Goal: Task Accomplishment & Management: Manage account settings

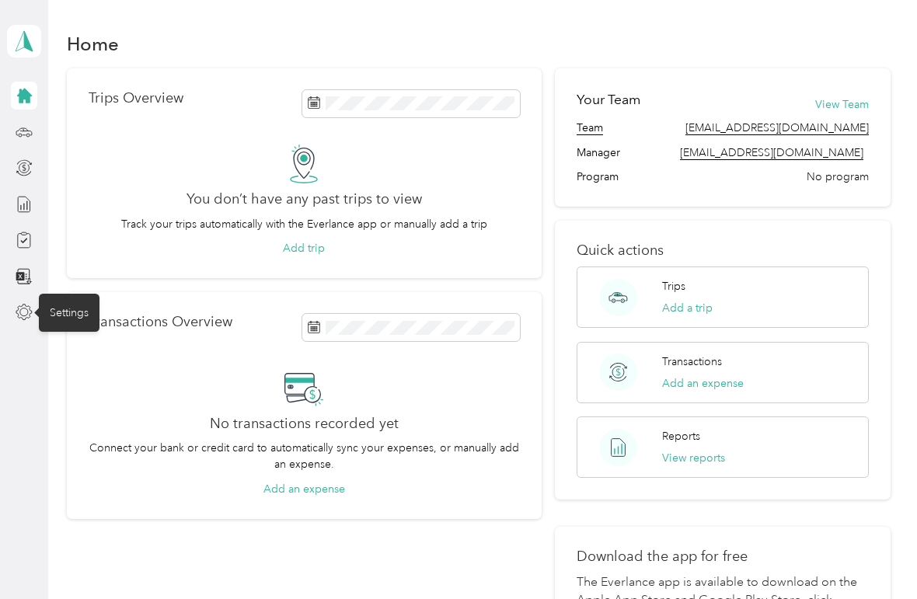
click at [81, 314] on div "Settings" at bounding box center [69, 313] width 61 height 38
click at [79, 302] on div "Settings" at bounding box center [69, 313] width 61 height 38
click at [79, 317] on div "Settings" at bounding box center [69, 313] width 61 height 38
click at [75, 319] on div "Settings" at bounding box center [69, 313] width 61 height 38
click at [25, 212] on icon at bounding box center [24, 204] width 17 height 17
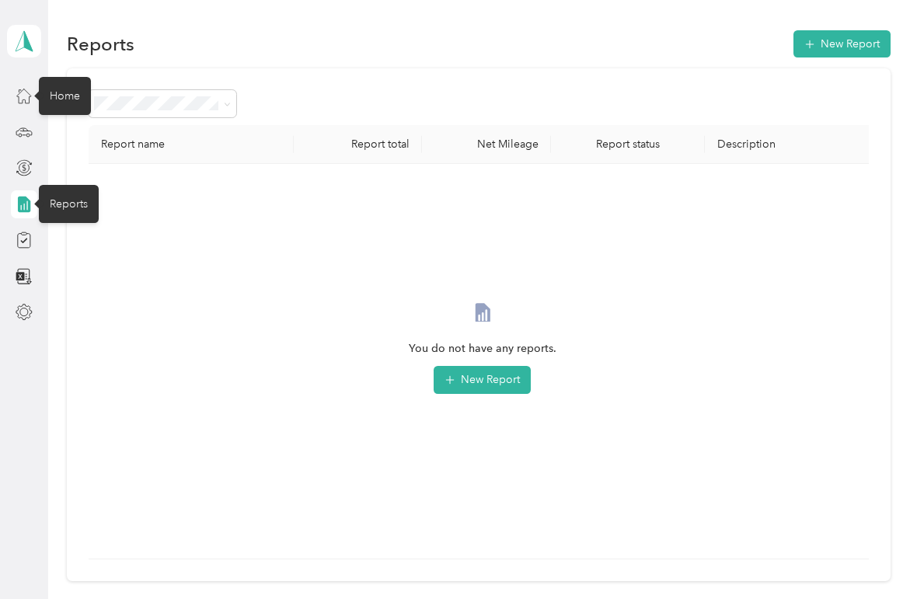
click at [77, 92] on div "Home" at bounding box center [65, 96] width 52 height 38
click at [35, 44] on icon at bounding box center [23, 41] width 23 height 22
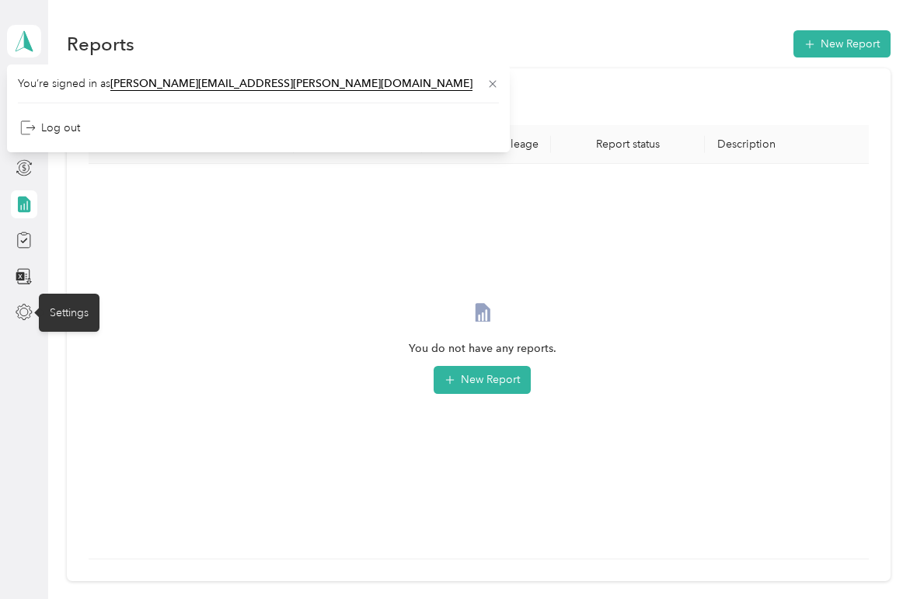
click at [80, 316] on div "Settings" at bounding box center [69, 313] width 61 height 38
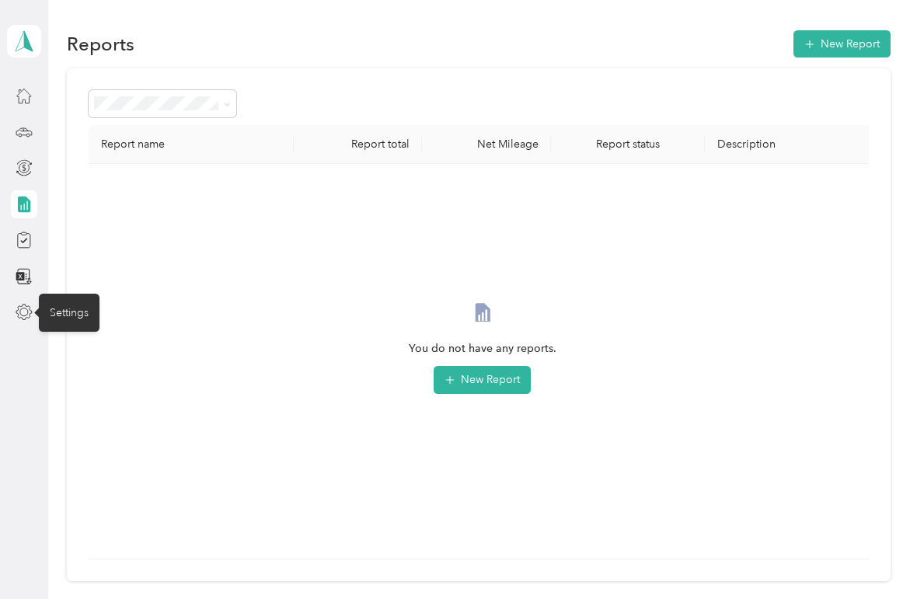
click at [86, 295] on div "Settings" at bounding box center [69, 313] width 61 height 38
click at [75, 318] on div "Settings" at bounding box center [69, 313] width 61 height 38
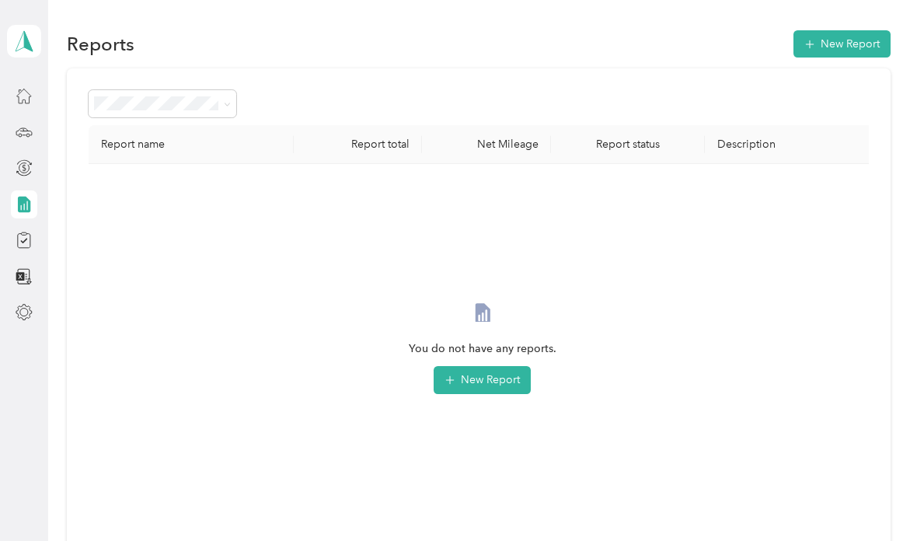
click at [26, 37] on polygon at bounding box center [28, 40] width 9 height 20
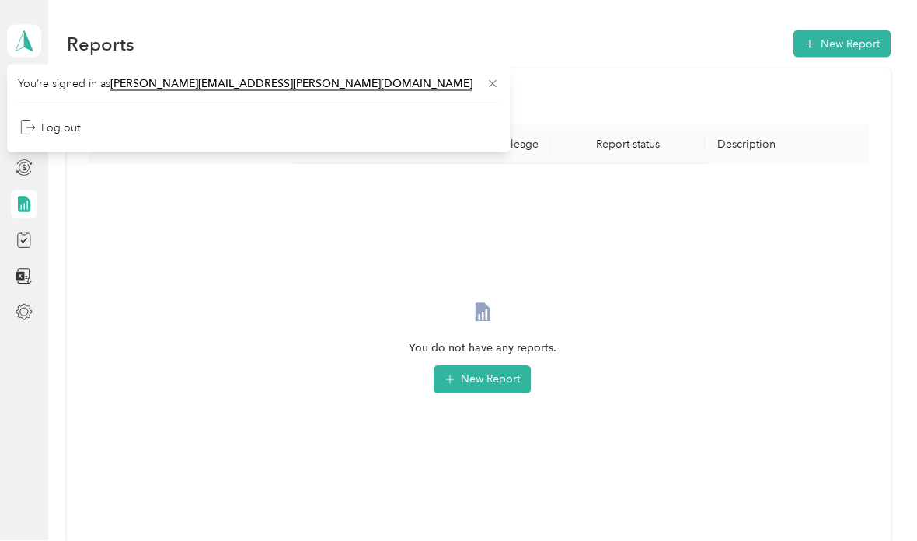
scroll to position [40, 0]
click at [80, 294] on div "Settings" at bounding box center [69, 313] width 61 height 38
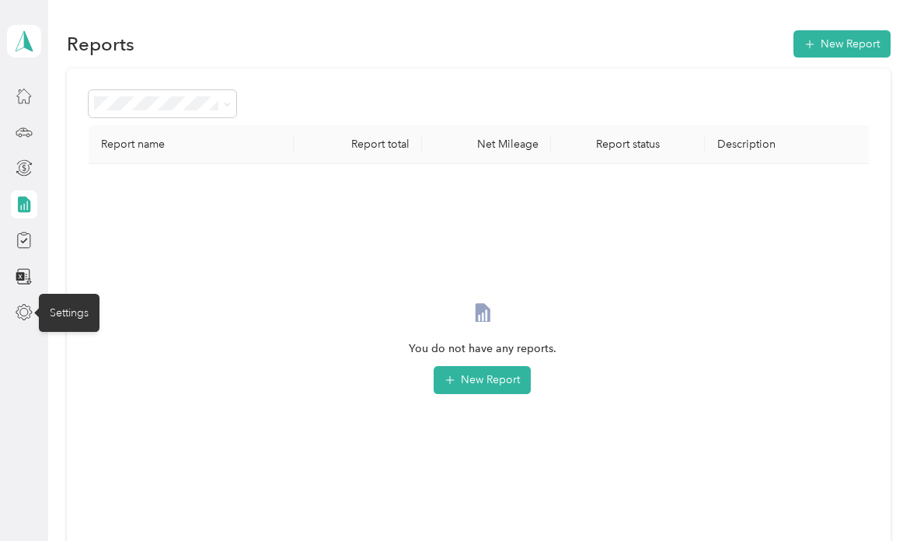
click at [88, 294] on div "Settings" at bounding box center [69, 313] width 61 height 38
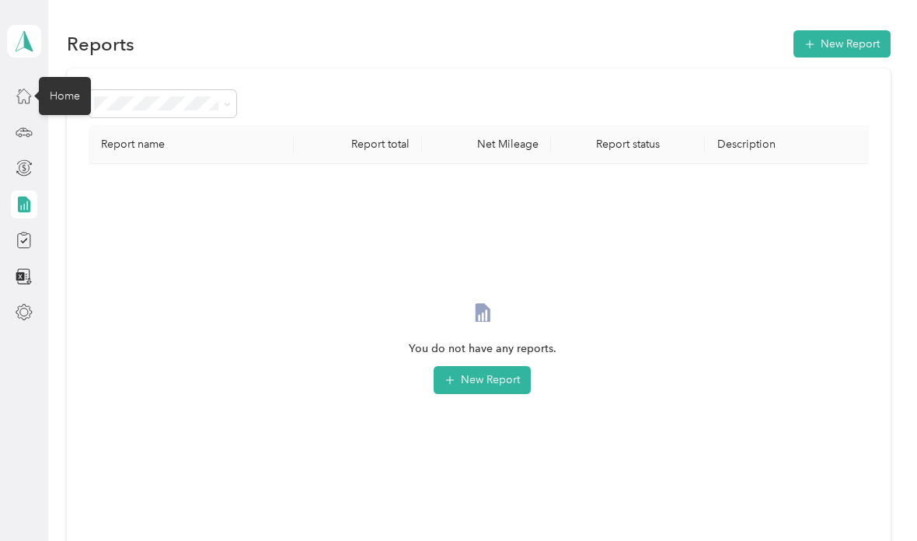
click at [68, 77] on div "Home" at bounding box center [65, 96] width 52 height 38
click at [58, 77] on div "Home" at bounding box center [65, 96] width 52 height 38
click at [32, 87] on icon at bounding box center [24, 95] width 17 height 17
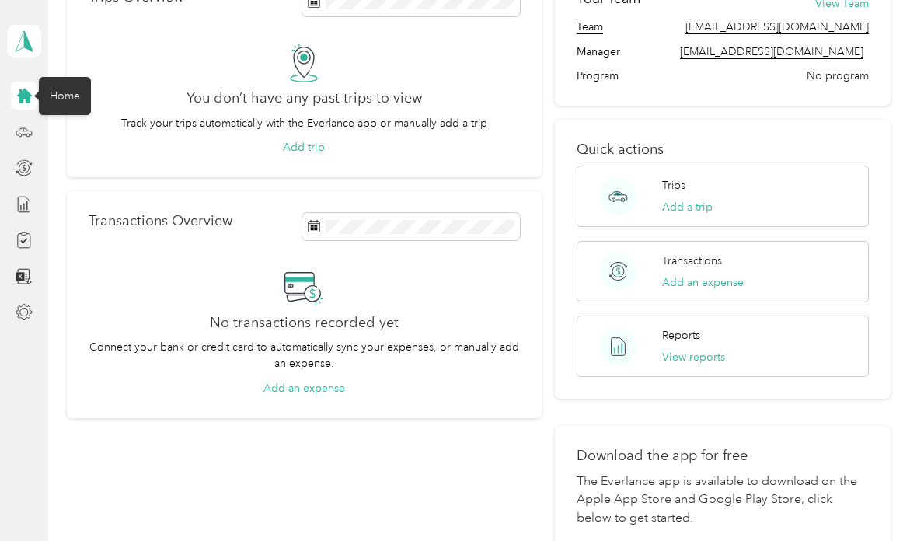
click at [27, 40] on polygon at bounding box center [28, 40] width 9 height 20
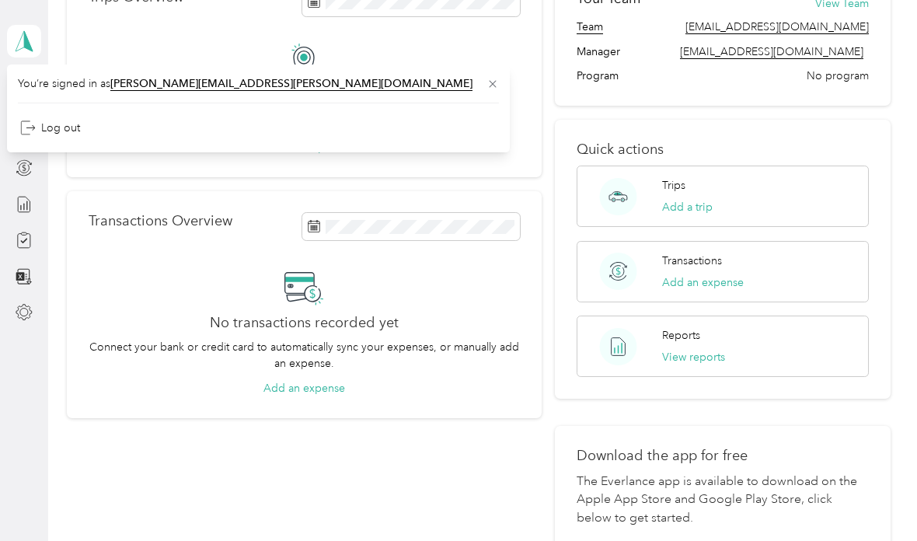
click at [161, 435] on div "Trips Overview You don’t have any past trips to view Track your trips automatic…" at bounding box center [304, 282] width 475 height 630
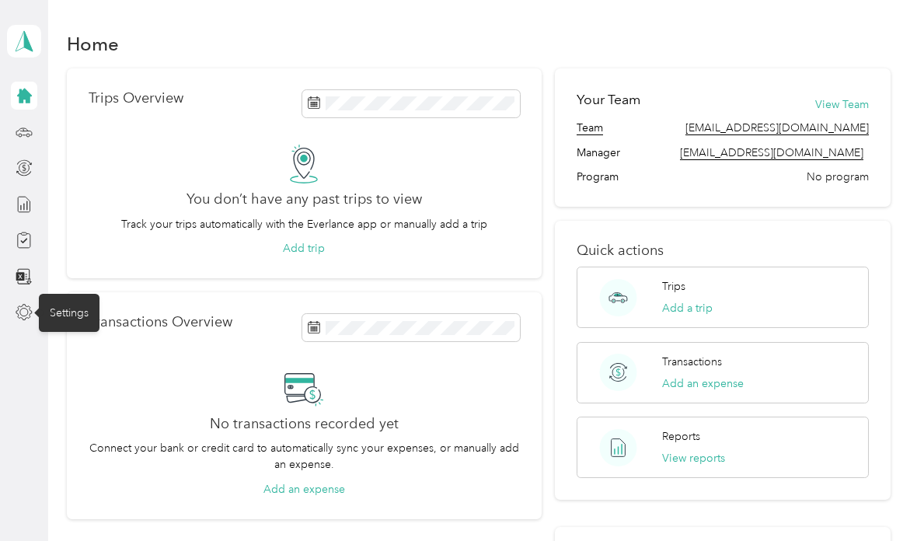
click at [72, 315] on div "Settings" at bounding box center [69, 313] width 61 height 38
click at [72, 311] on div "Settings" at bounding box center [69, 313] width 61 height 38
click at [60, 131] on div "Trips" at bounding box center [61, 132] width 45 height 38
click at [11, 98] on div at bounding box center [24, 96] width 26 height 28
click at [854, 96] on button "View Team" at bounding box center [843, 104] width 54 height 16
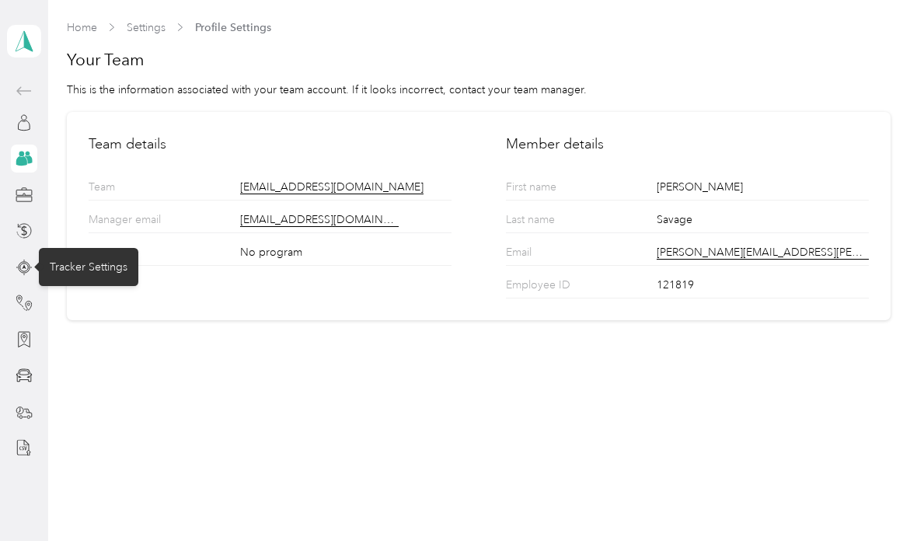
click at [89, 272] on div "Tracker Settings" at bounding box center [89, 267] width 100 height 38
click at [19, 266] on circle at bounding box center [24, 266] width 11 height 11
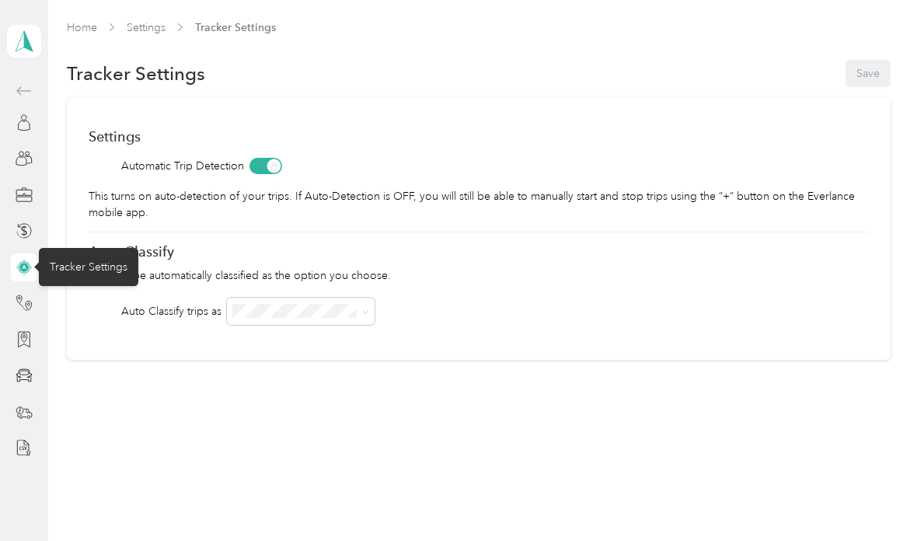
click at [779, 303] on div "Auto Classify trips as" at bounding box center [479, 311] width 780 height 27
click at [22, 308] on icon at bounding box center [24, 303] width 17 height 17
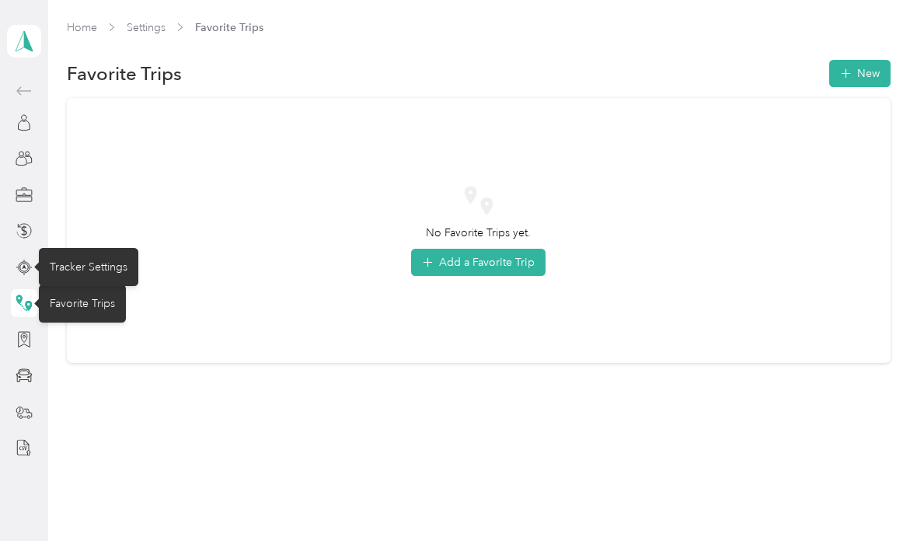
click at [114, 262] on div "Tracker Settings" at bounding box center [89, 267] width 100 height 38
click at [23, 270] on icon at bounding box center [24, 267] width 17 height 17
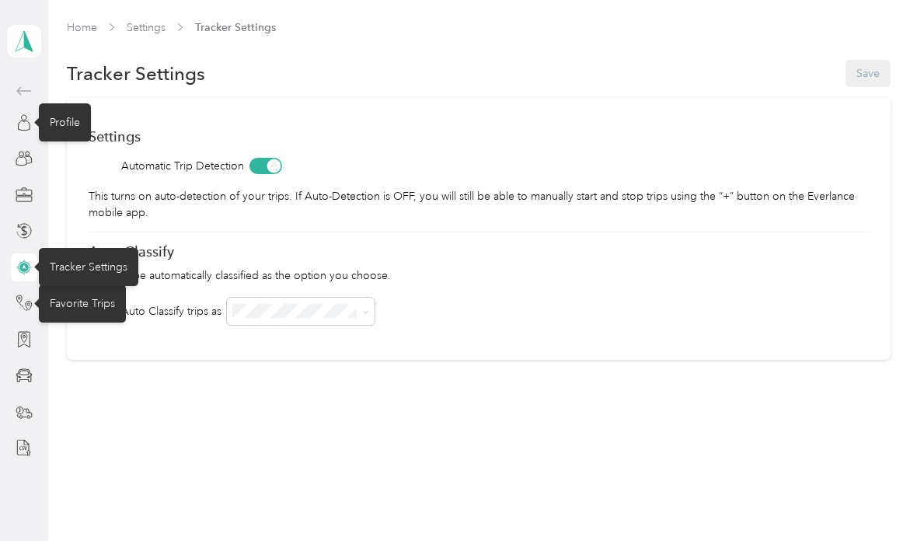
click at [19, 127] on icon at bounding box center [24, 122] width 17 height 17
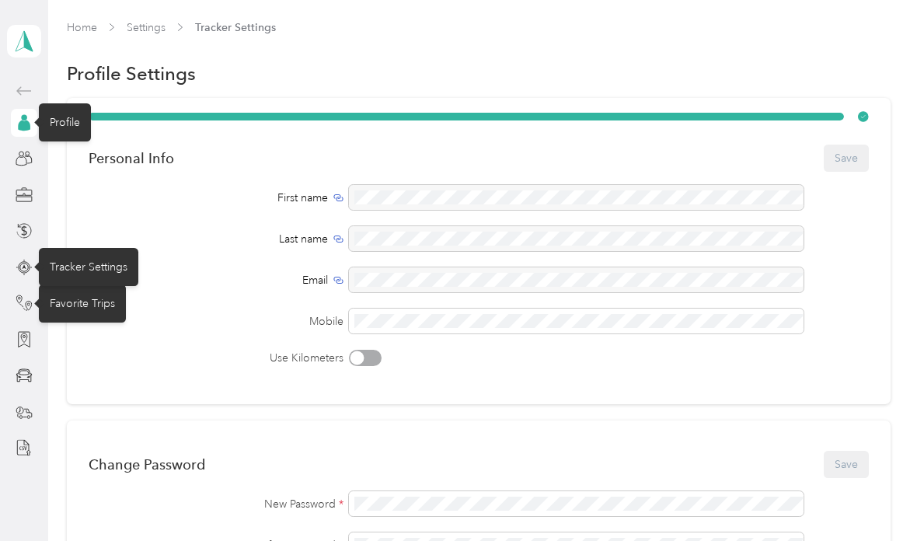
click at [29, 272] on icon at bounding box center [24, 267] width 17 height 17
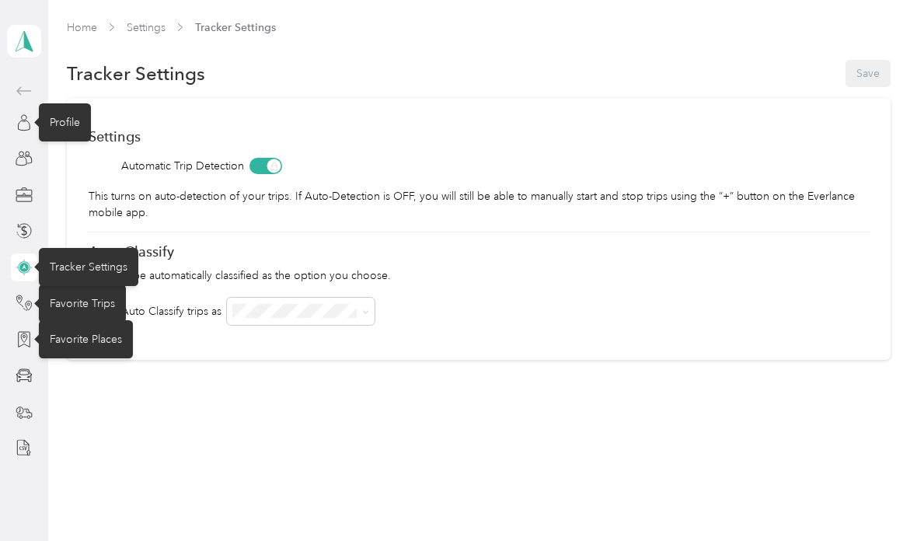
click at [94, 342] on div "Favorite Places" at bounding box center [86, 339] width 94 height 38
click at [88, 355] on div "Favorite Places" at bounding box center [86, 339] width 94 height 38
click at [93, 352] on div "Favorite Places" at bounding box center [86, 339] width 94 height 38
click at [85, 347] on div "Favorite Places" at bounding box center [86, 339] width 94 height 38
click at [88, 346] on div "Favorite Places" at bounding box center [86, 339] width 94 height 38
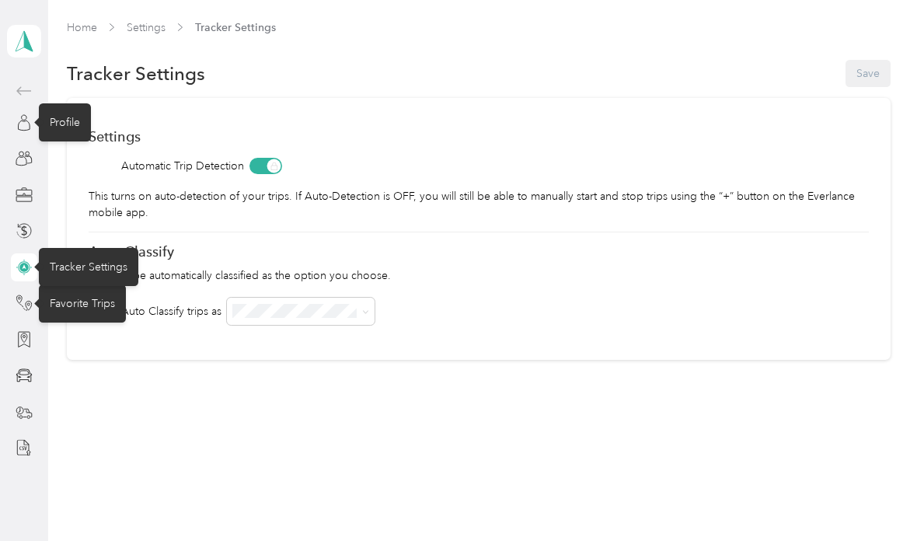
click at [72, 303] on div "Favorite Trips" at bounding box center [82, 304] width 87 height 38
click at [86, 309] on div "Favorite Trips" at bounding box center [82, 304] width 87 height 38
click at [126, 224] on div "Settings Automatic Trip Detection This turns on auto-detection of your trips. I…" at bounding box center [478, 229] width 823 height 262
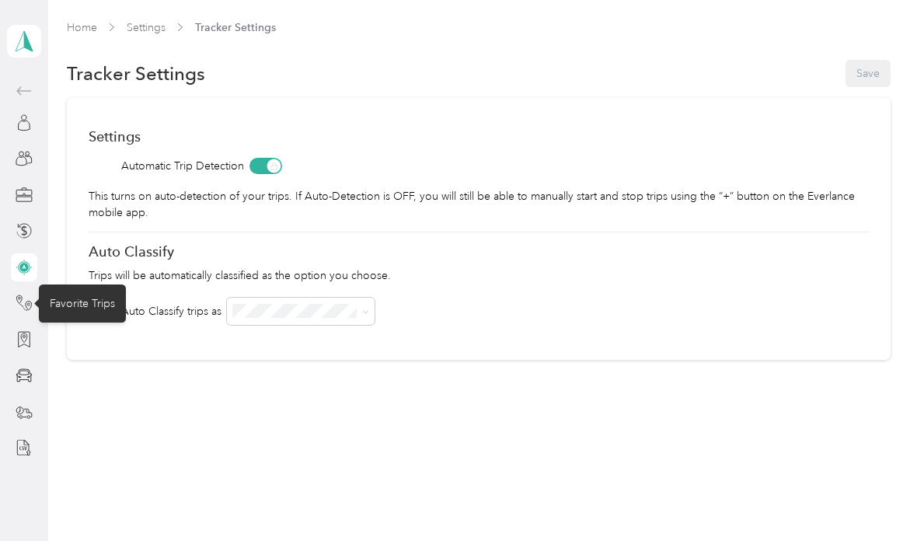
click at [104, 311] on div "Favorite Trips" at bounding box center [82, 304] width 87 height 38
click at [85, 306] on div "Favorite Trips" at bounding box center [82, 304] width 87 height 38
click at [93, 309] on div "Favorite Trips" at bounding box center [82, 304] width 87 height 38
click at [122, 407] on div "Home Settings Tracker Settings Tracker Settings Save Settings Automatic Trip De…" at bounding box center [478, 222] width 861 height 445
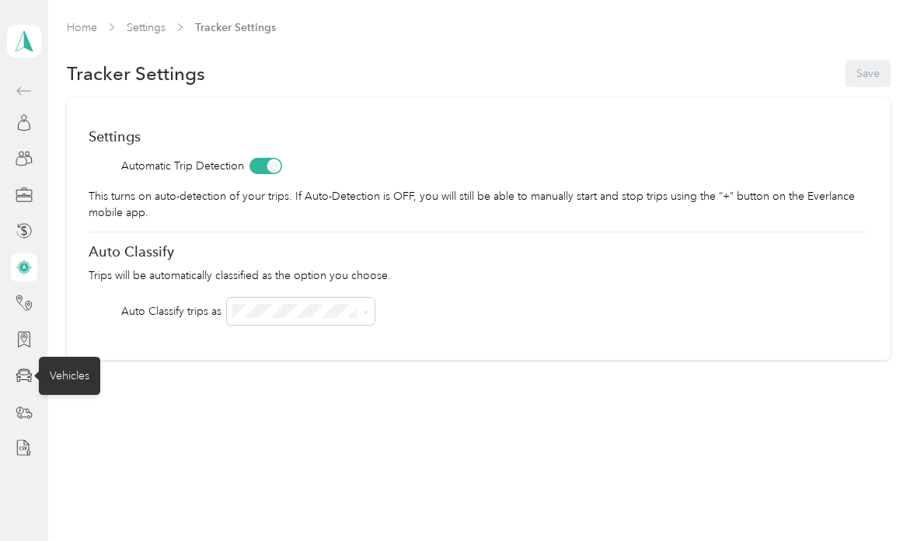
click at [79, 383] on div "Vehicles" at bounding box center [69, 376] width 61 height 38
click at [32, 372] on icon at bounding box center [24, 375] width 17 height 17
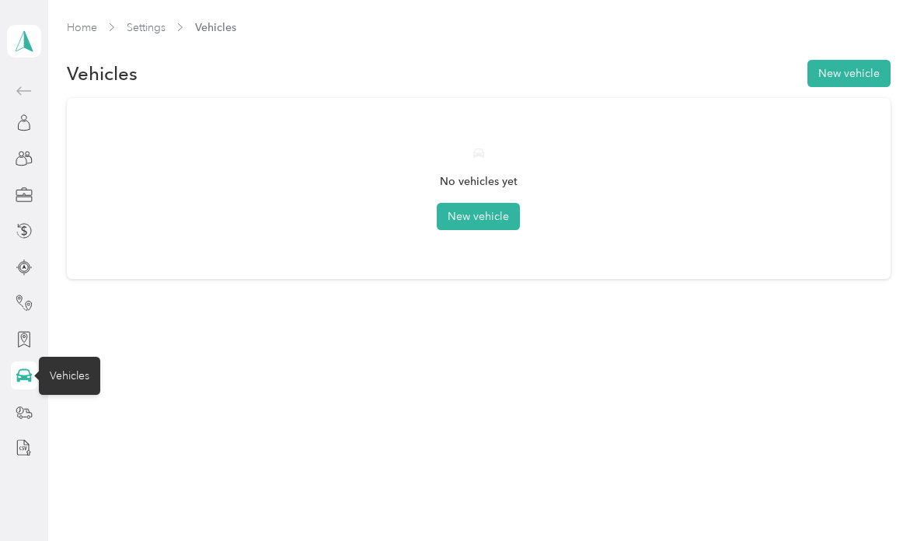
click at [483, 218] on button "New vehicle" at bounding box center [478, 216] width 83 height 27
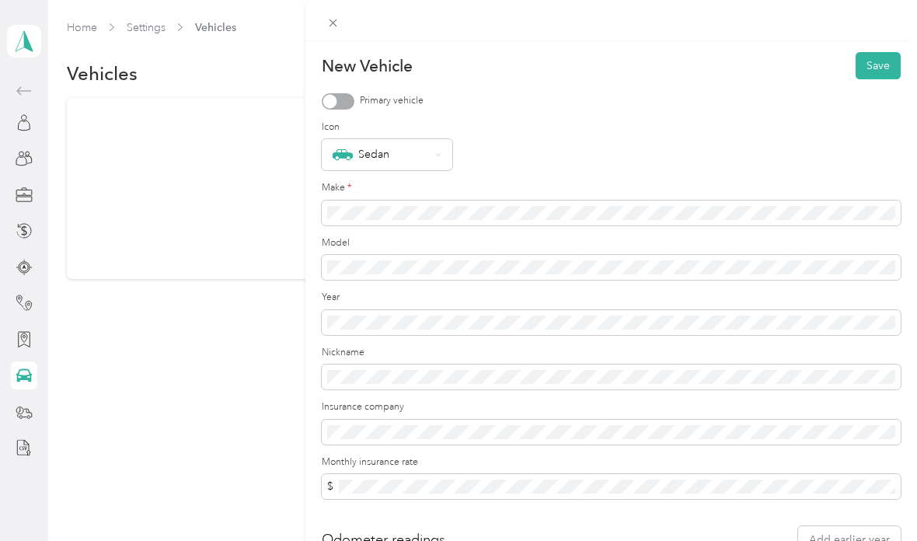
click at [333, 103] on div at bounding box center [330, 101] width 14 height 14
click at [442, 153] on icon at bounding box center [438, 155] width 6 height 6
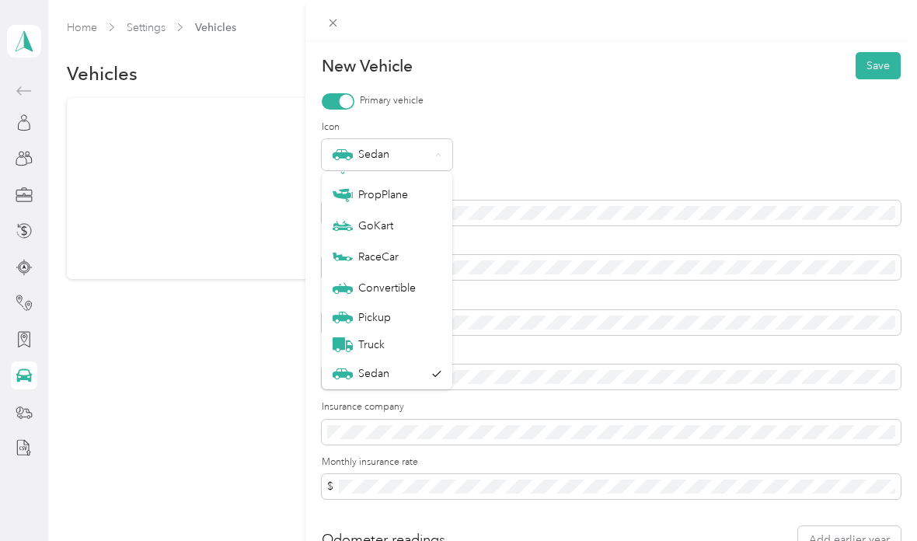
scroll to position [54, 0]
click at [576, 153] on div "Sedan" at bounding box center [611, 154] width 579 height 31
click at [634, 119] on form "New Vehicle Save Primary vehicle Icon Sedan Make * Model Year Nickname Insuranc…" at bounding box center [611, 325] width 579 height 546
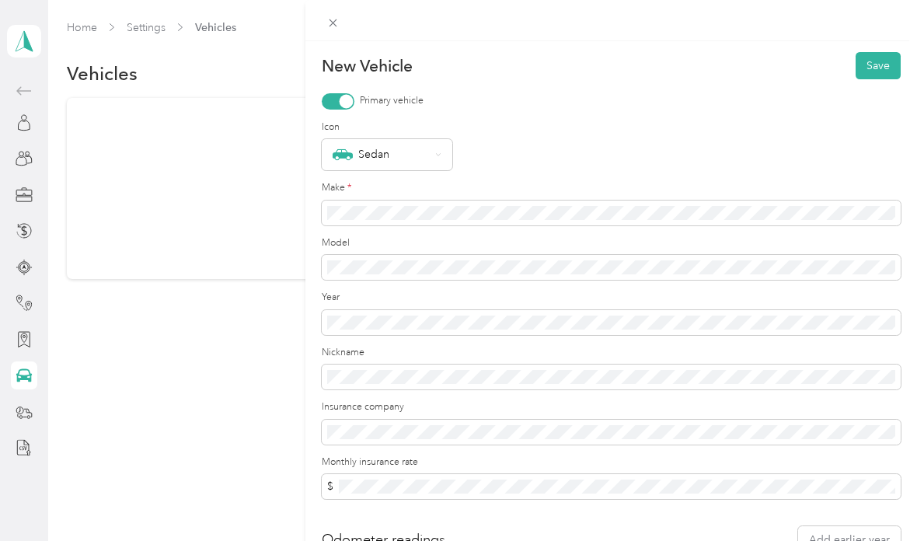
click at [444, 310] on span at bounding box center [611, 322] width 579 height 25
click at [394, 310] on span at bounding box center [611, 322] width 579 height 25
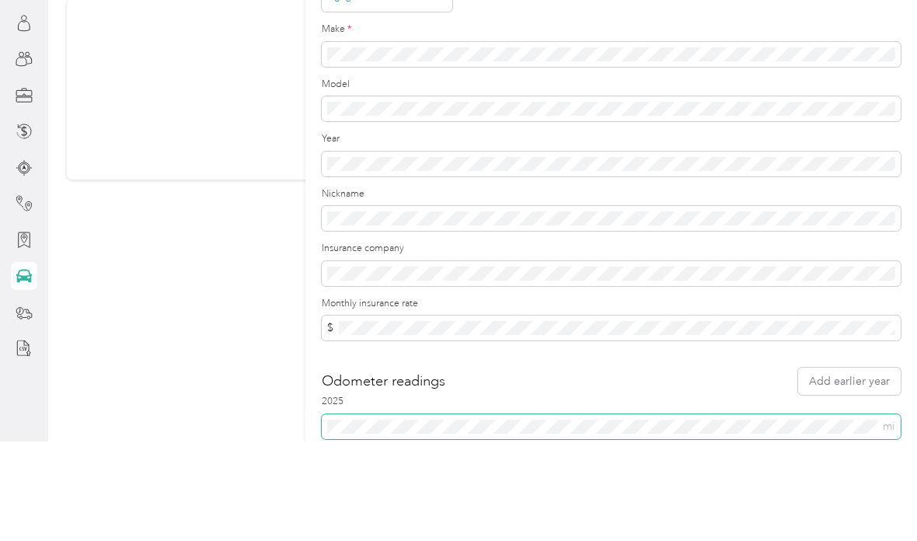
scroll to position [62, 0]
